Goal: Transaction & Acquisition: Purchase product/service

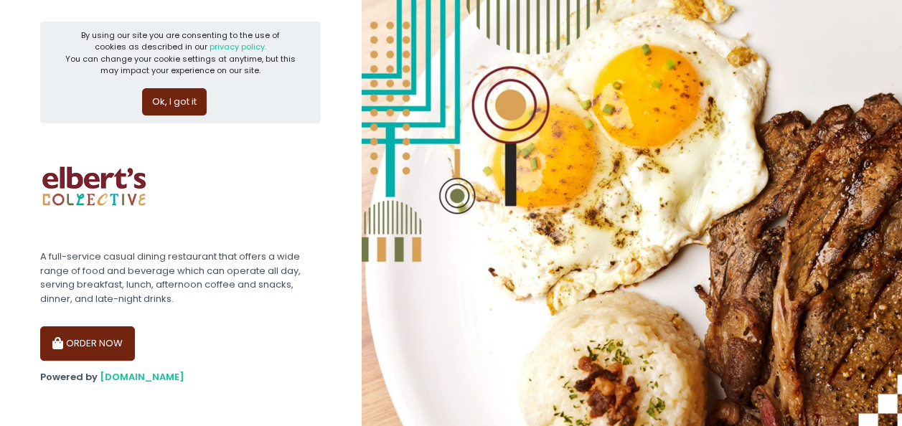
scroll to position [6, 0]
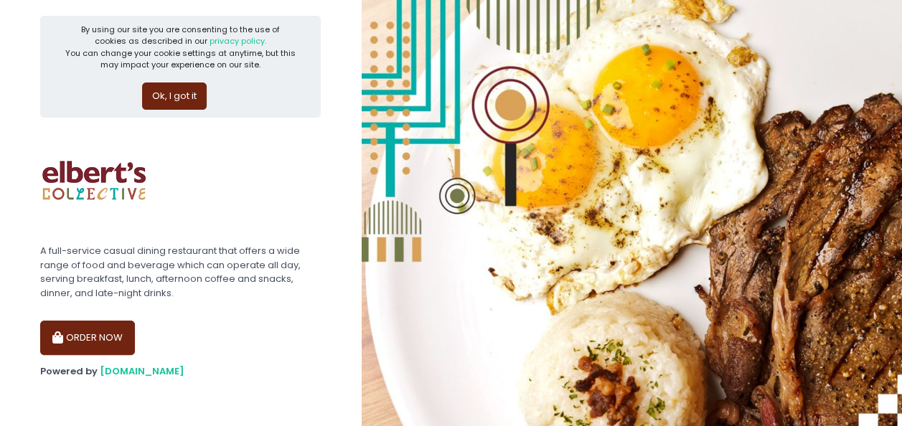
click at [168, 83] on button "Ok, I got it" at bounding box center [174, 96] width 65 height 27
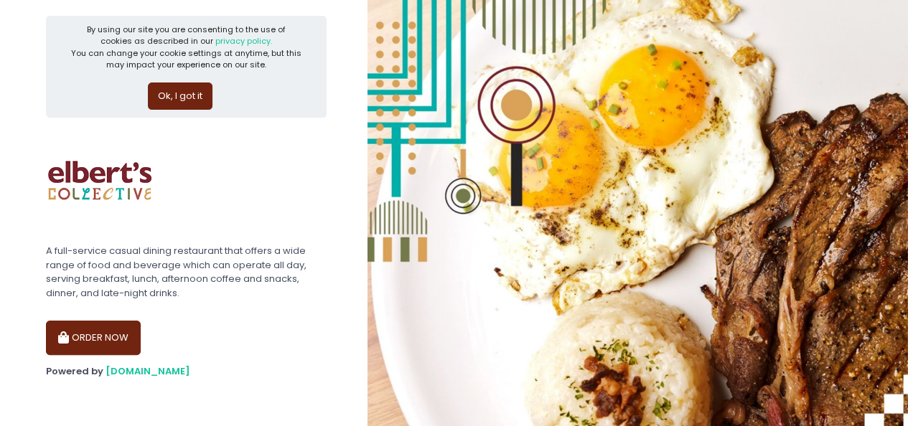
scroll to position [0, 0]
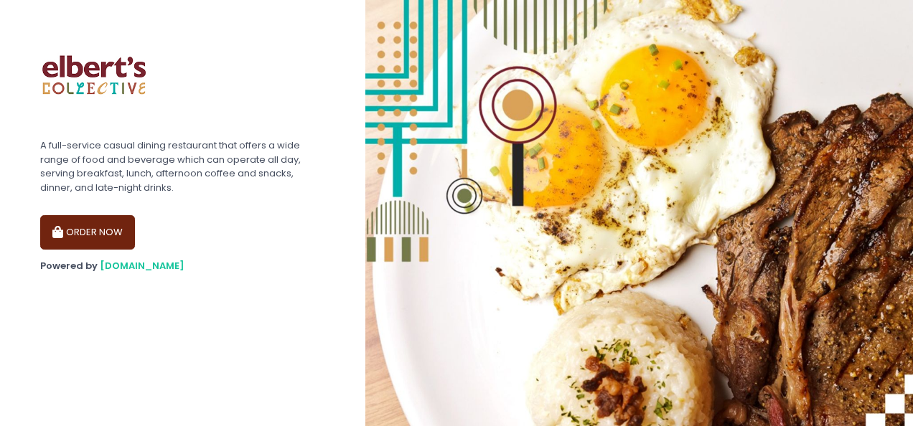
click at [93, 232] on button "ORDER NOW" at bounding box center [87, 232] width 95 height 34
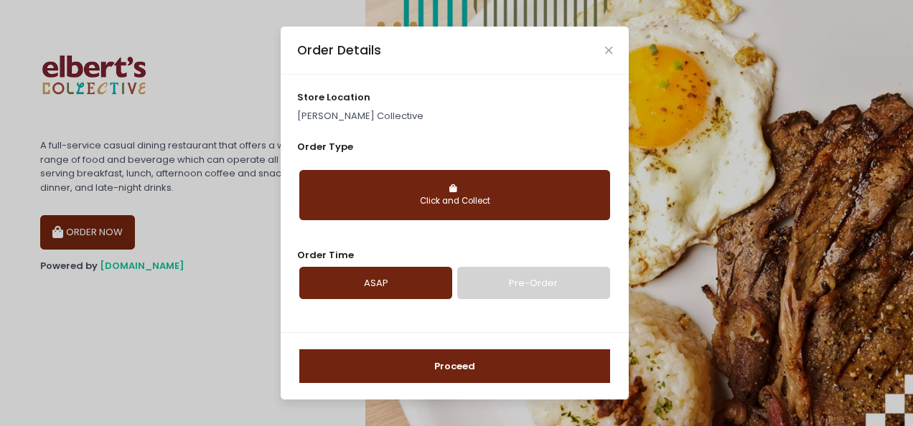
click at [403, 204] on div "Click and Collect" at bounding box center [454, 201] width 291 height 13
click at [408, 367] on button "Proceed" at bounding box center [454, 367] width 311 height 34
